Goal: Find specific page/section: Find specific page/section

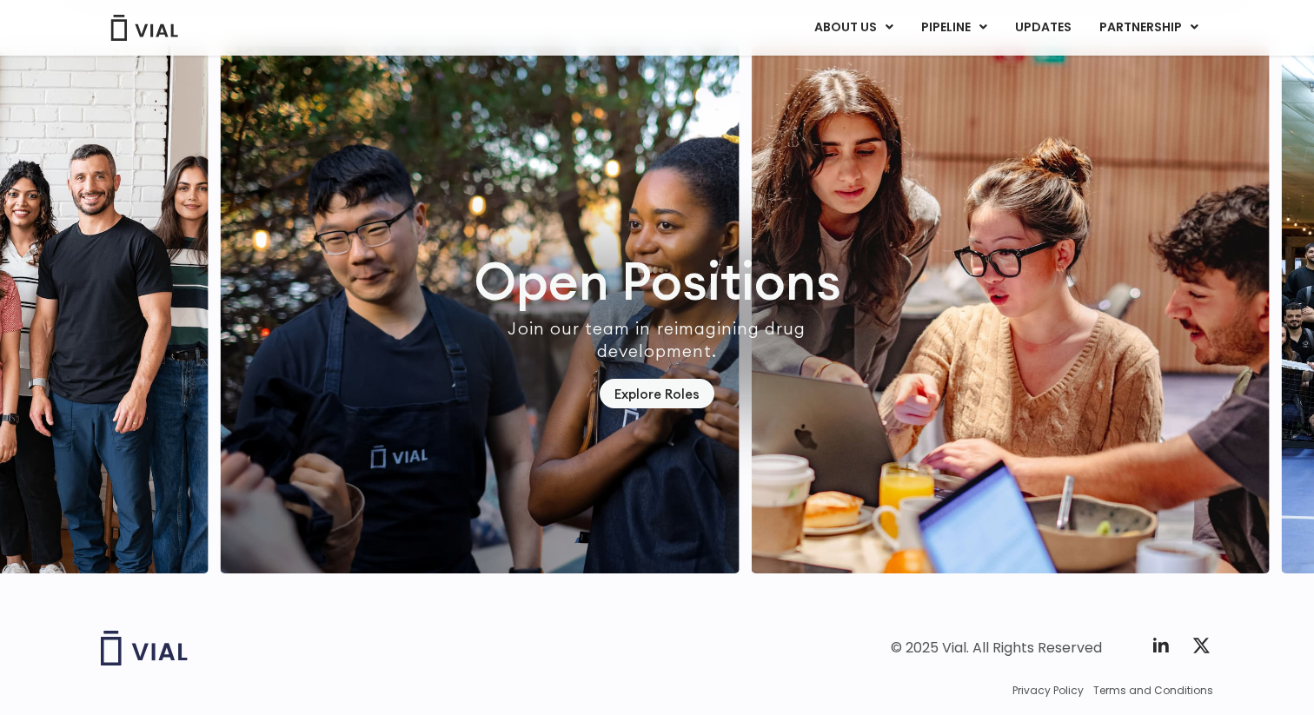
scroll to position [4896, 0]
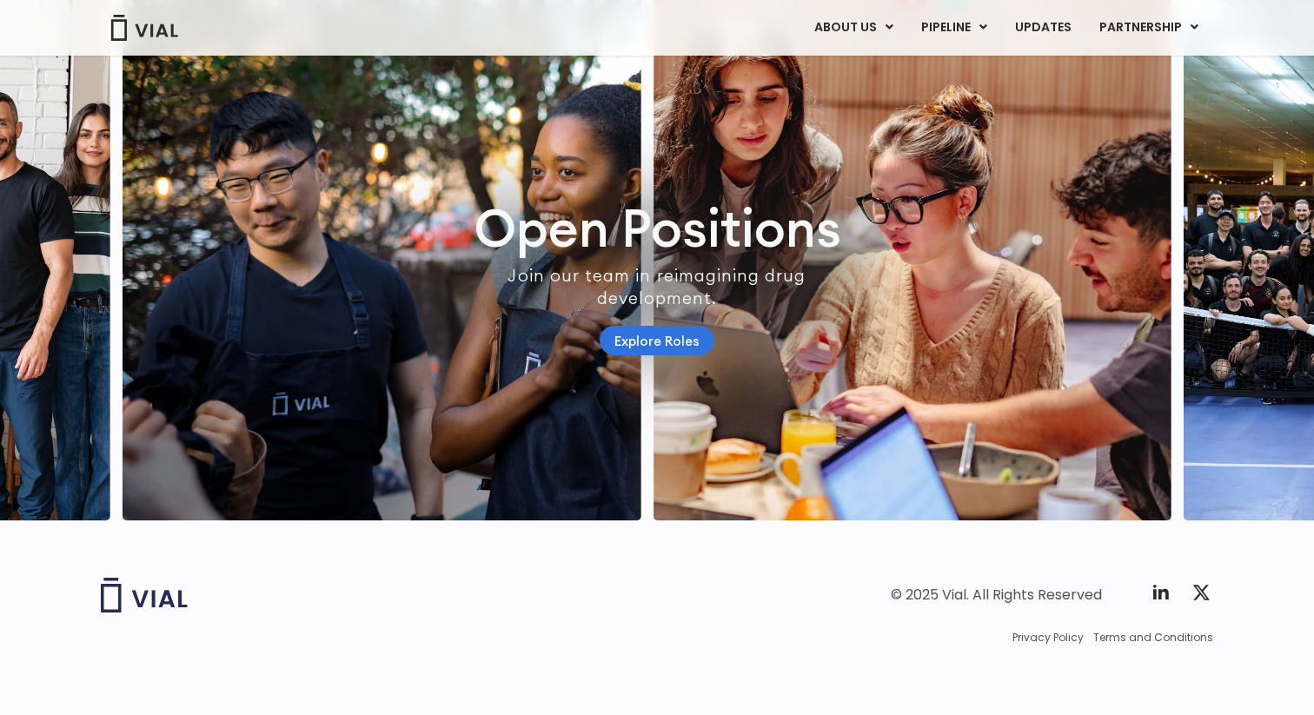
click at [656, 335] on link "Explore Roles" at bounding box center [657, 341] width 115 height 30
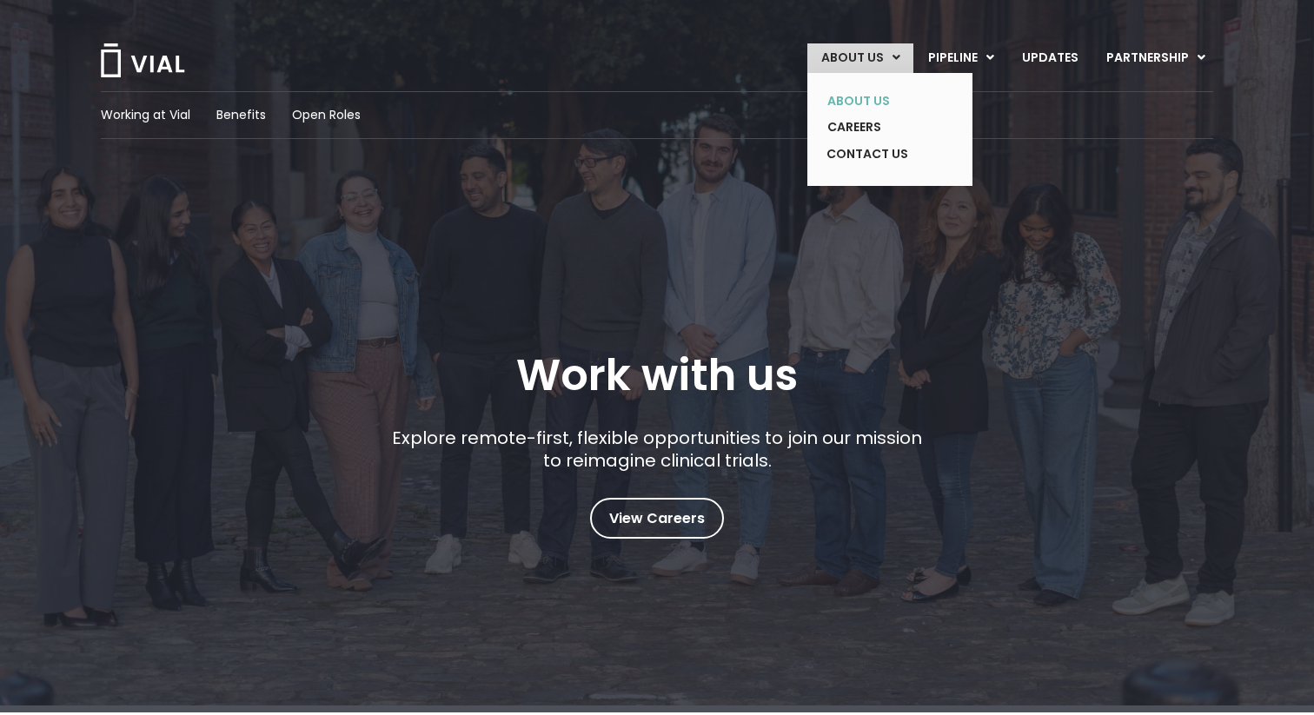
click at [866, 90] on link "ABOUT US" at bounding box center [876, 101] width 127 height 27
